Goal: Find specific page/section: Find specific page/section

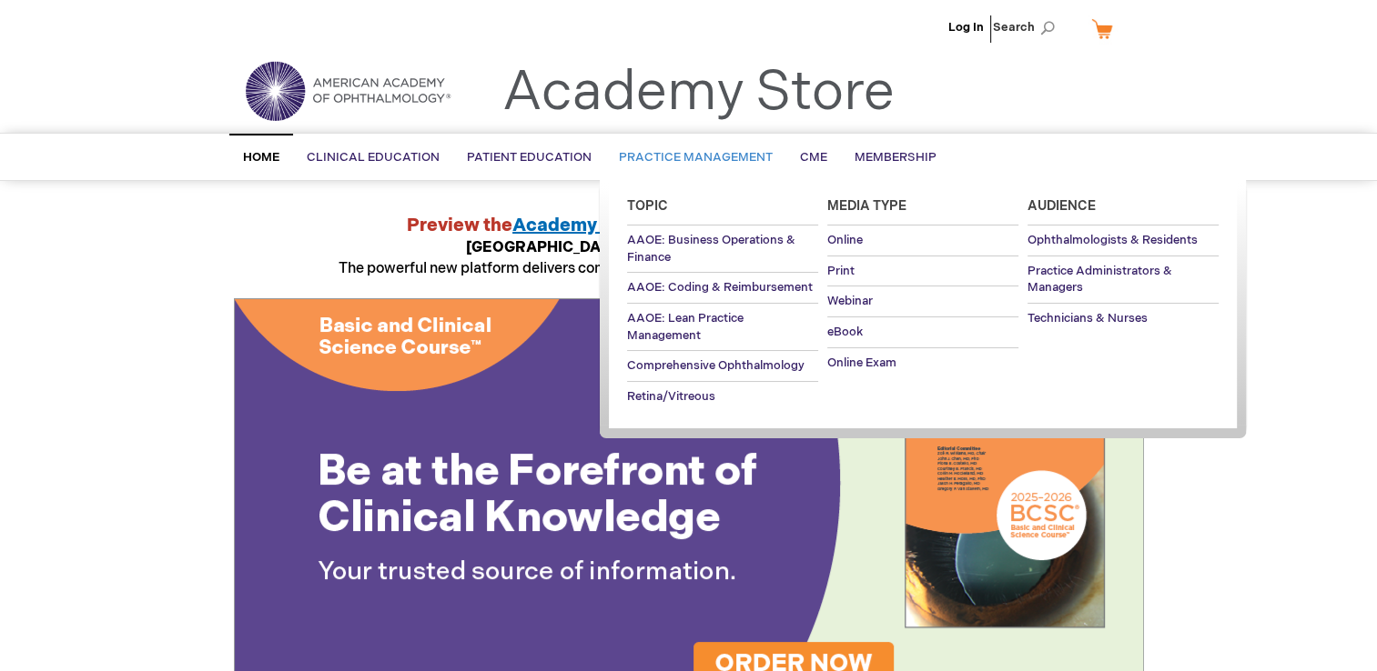
click at [750, 158] on span "Practice Management" at bounding box center [696, 157] width 154 height 15
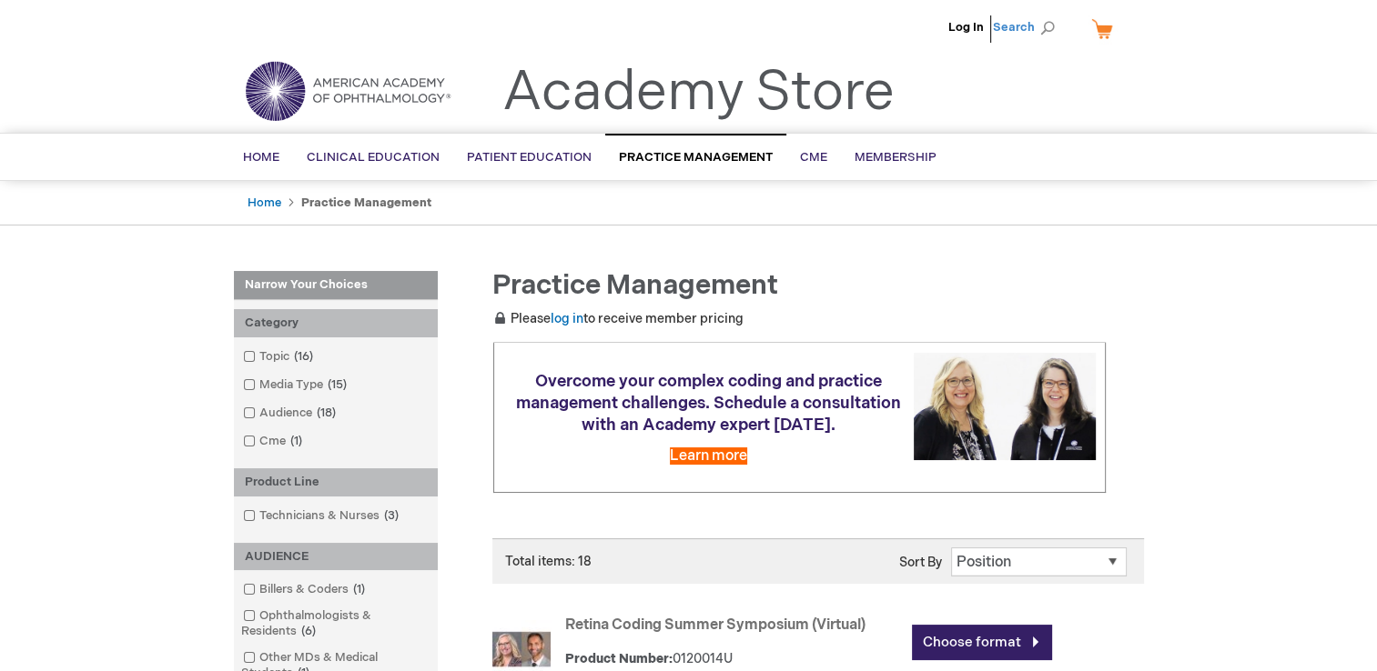
click at [1048, 27] on span "Search" at bounding box center [1027, 27] width 69 height 36
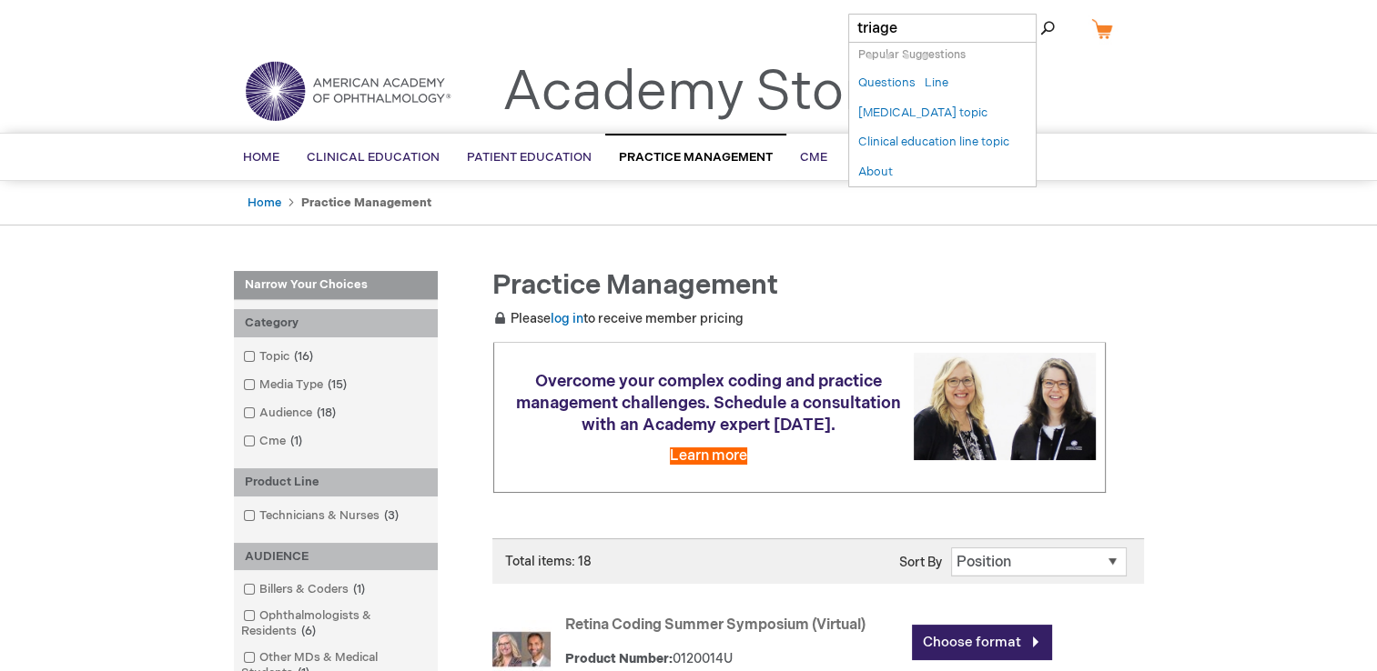
type input "triage"
click at [1040, 14] on button "Search" at bounding box center [1047, 28] width 15 height 29
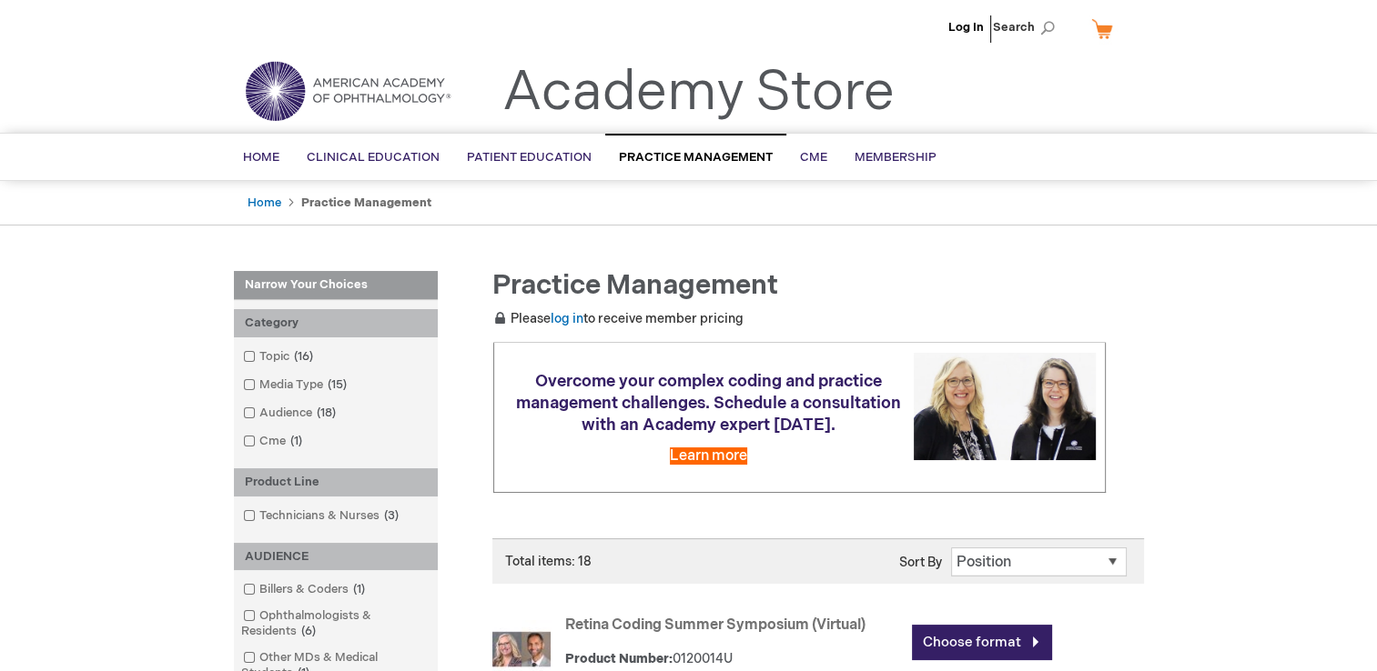
click at [344, 82] on img at bounding box center [347, 91] width 218 height 66
